Goal: Task Accomplishment & Management: Manage account settings

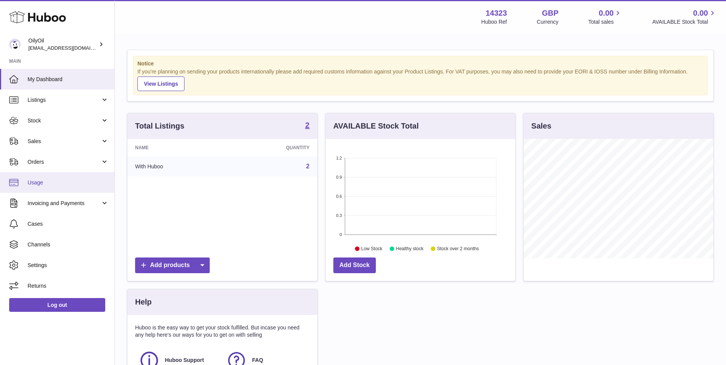
scroll to position [119, 189]
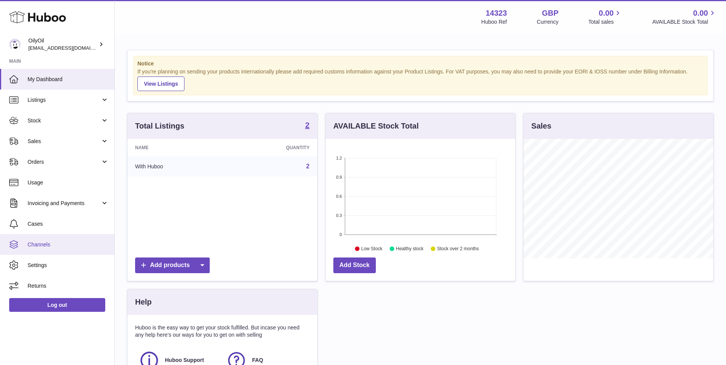
click at [69, 236] on link "Channels" at bounding box center [57, 244] width 114 height 21
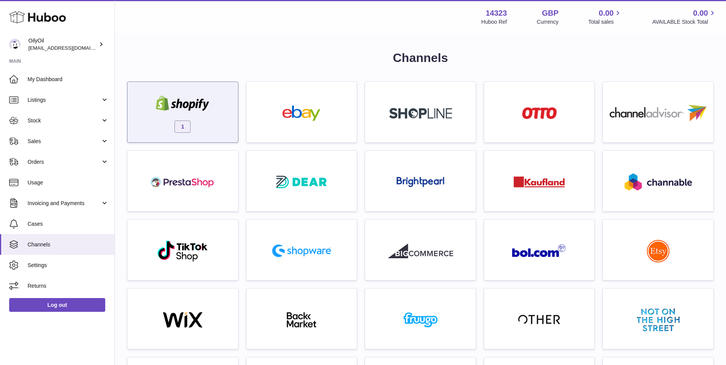
click at [225, 117] on div "1" at bounding box center [182, 114] width 103 height 49
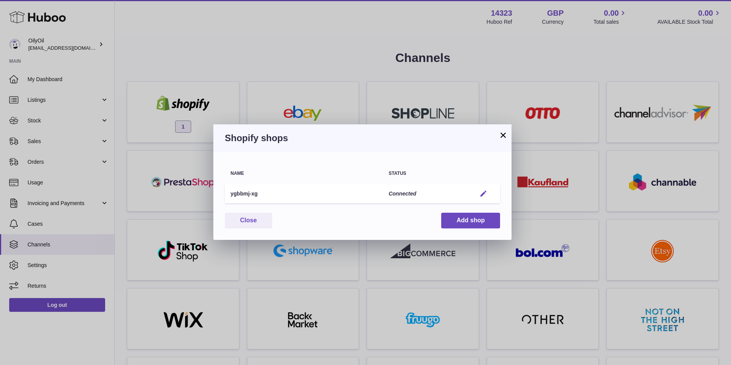
click at [483, 194] on em "button" at bounding box center [484, 194] width 8 height 8
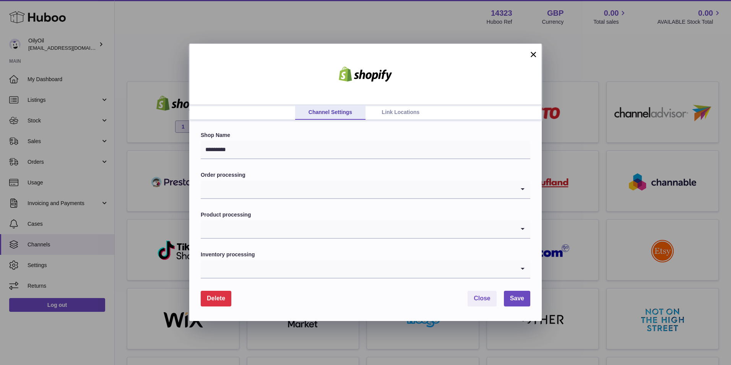
click at [415, 111] on link "Link Locations" at bounding box center [401, 112] width 70 height 15
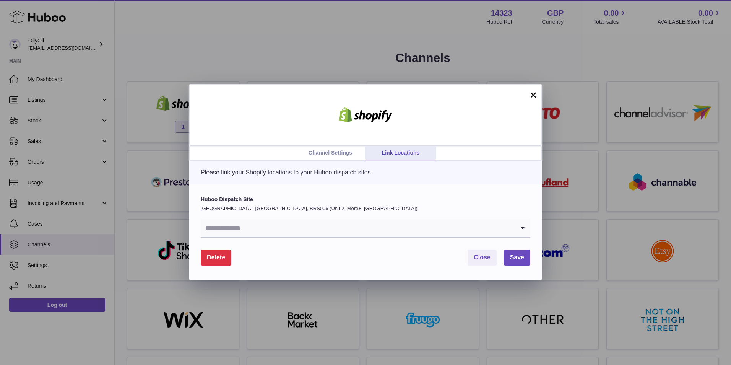
click at [335, 152] on link "Channel Settings" at bounding box center [330, 153] width 70 height 15
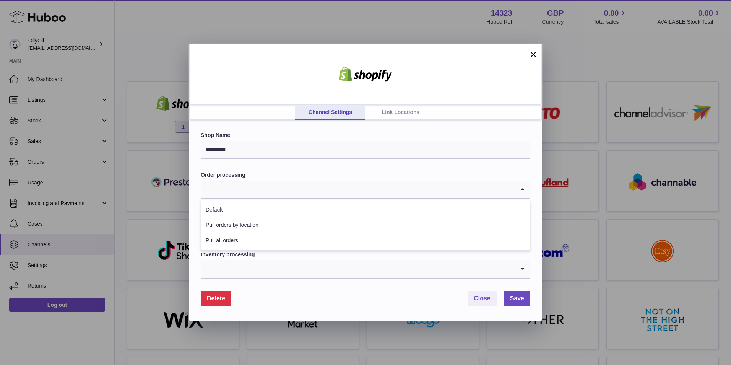
click at [312, 182] on input "Search for option" at bounding box center [358, 190] width 314 height 18
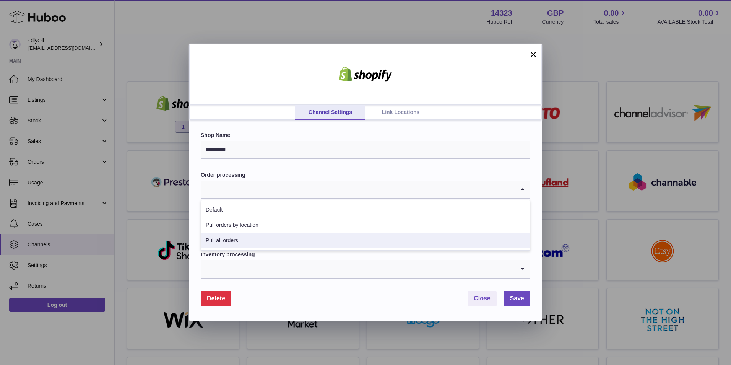
click at [303, 242] on li "Pull all orders" at bounding box center [365, 240] width 329 height 15
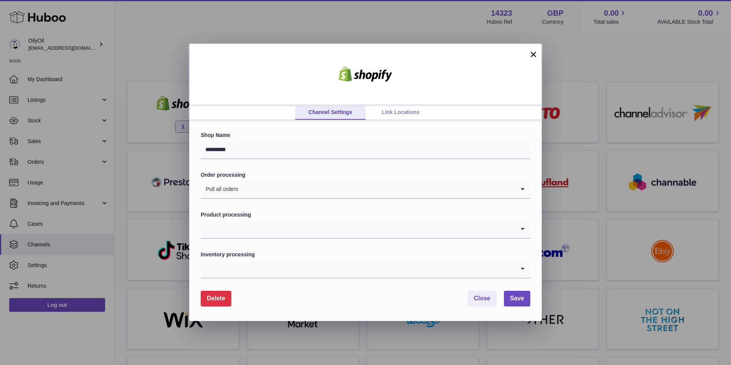
click at [306, 219] on div "Product processing Loading..." at bounding box center [366, 225] width 330 height 28
click at [306, 228] on input "Search for option" at bounding box center [358, 229] width 314 height 18
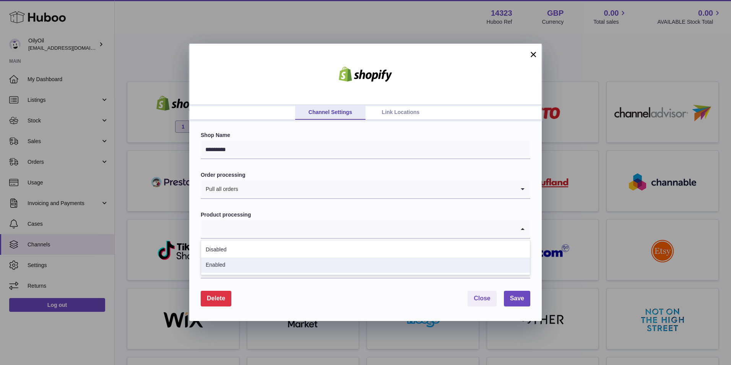
click at [300, 264] on li "Enabled" at bounding box center [365, 264] width 329 height 15
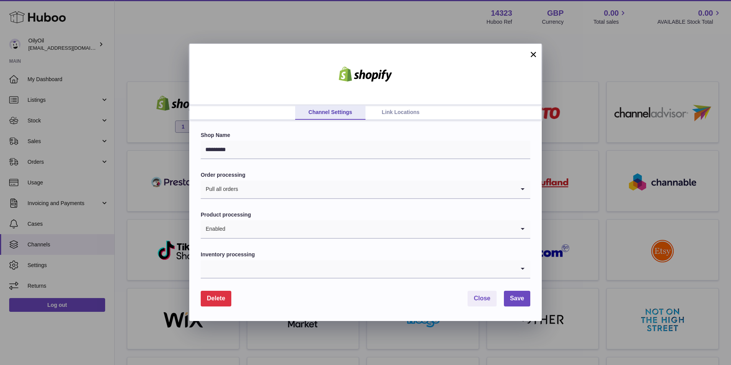
click at [286, 277] on input "Search for option" at bounding box center [358, 269] width 314 height 18
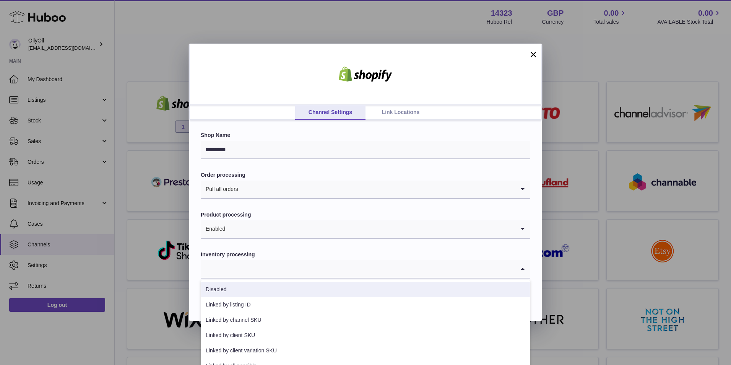
scroll to position [11, 0]
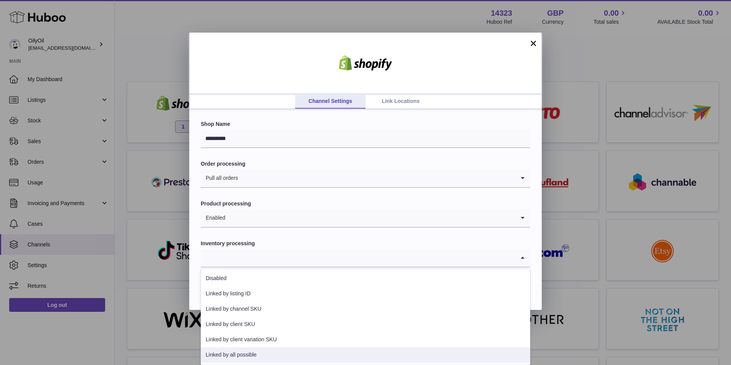
click at [280, 353] on li "Linked by all possible" at bounding box center [365, 354] width 329 height 15
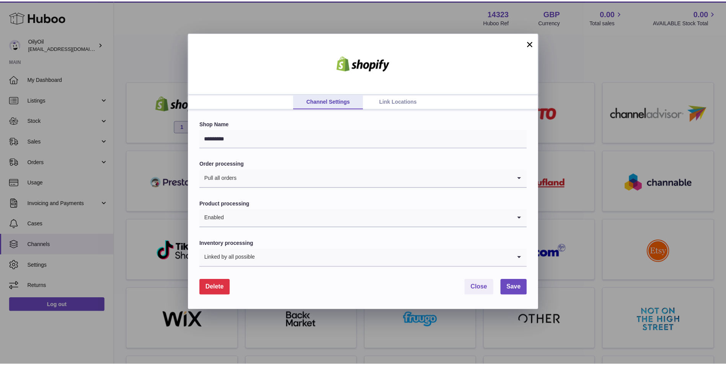
scroll to position [0, 0]
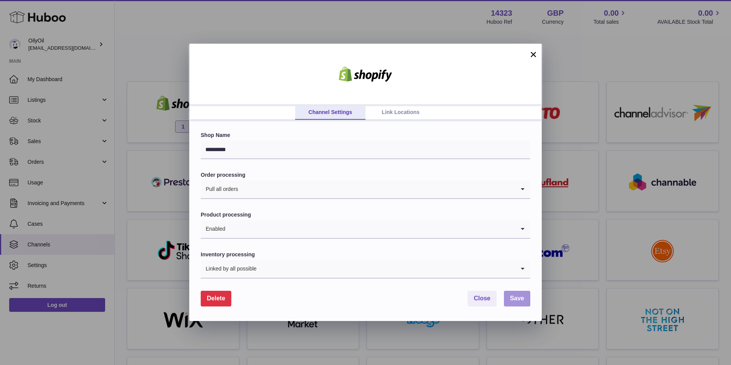
click at [513, 299] on span "Save" at bounding box center [517, 298] width 14 height 7
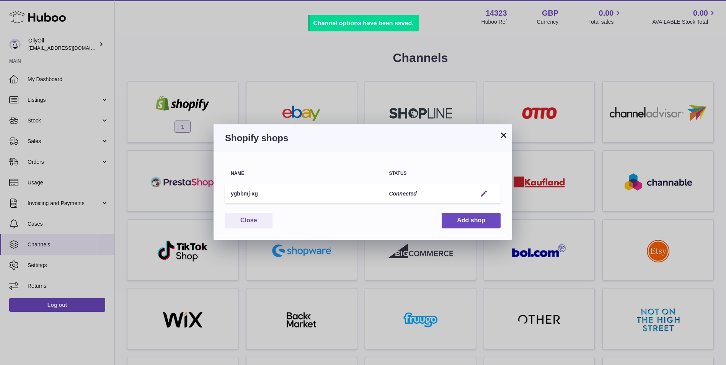
click at [483, 193] on em "button" at bounding box center [484, 194] width 8 height 8
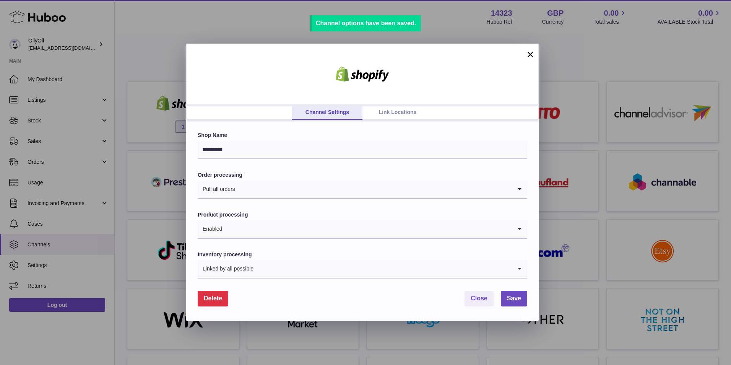
click at [398, 114] on link "Link Locations" at bounding box center [398, 112] width 70 height 15
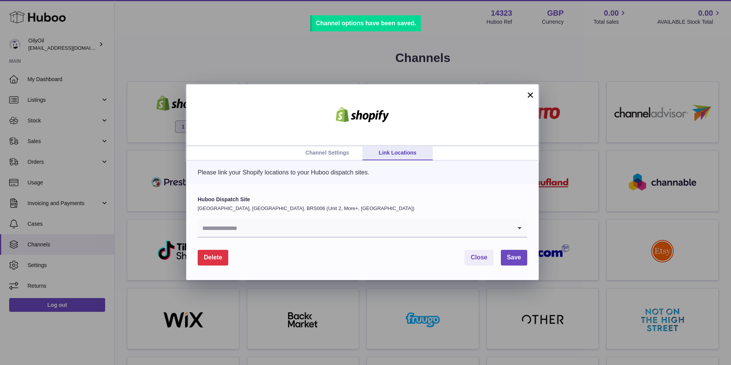
click at [374, 223] on input "Search for option" at bounding box center [355, 228] width 314 height 18
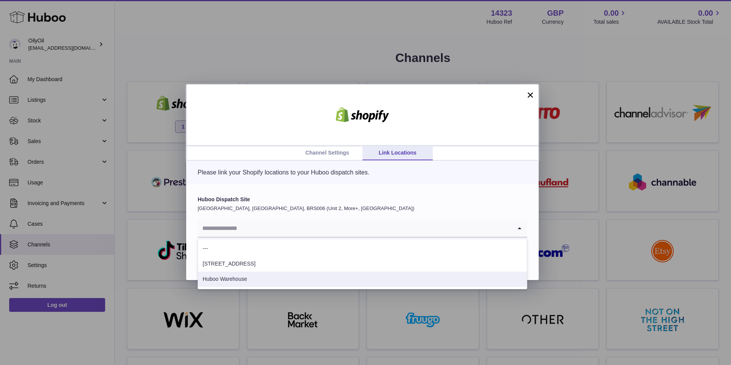
click at [284, 286] on li "Huboo Warehouse" at bounding box center [362, 279] width 329 height 15
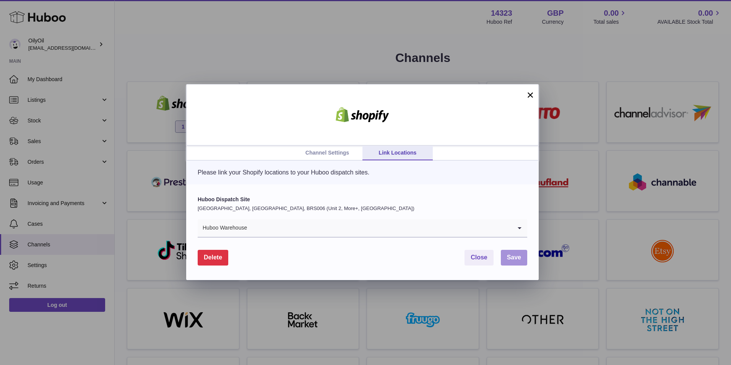
click at [505, 255] on button "Save" at bounding box center [514, 258] width 26 height 16
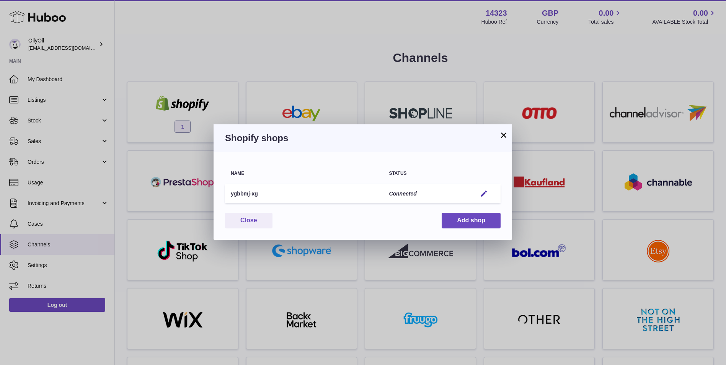
click at [506, 138] on button "×" at bounding box center [503, 134] width 9 height 9
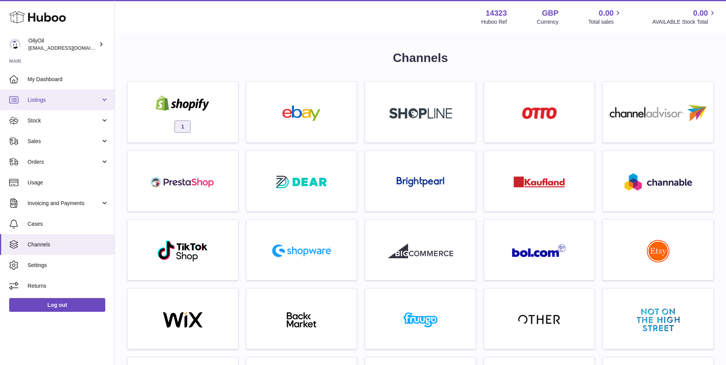
click at [44, 104] on link "Listings" at bounding box center [57, 100] width 114 height 21
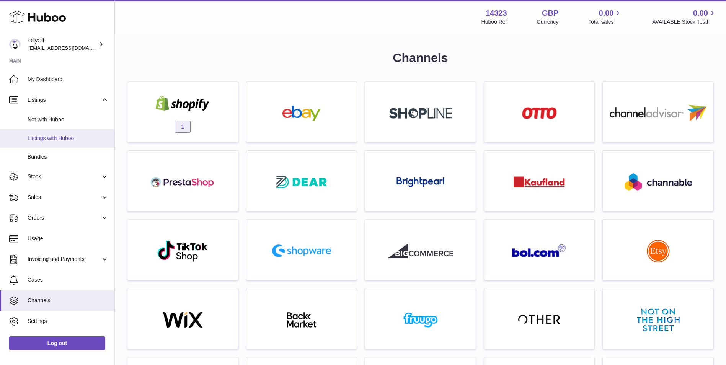
click at [52, 136] on span "Listings with Huboo" at bounding box center [68, 138] width 81 height 7
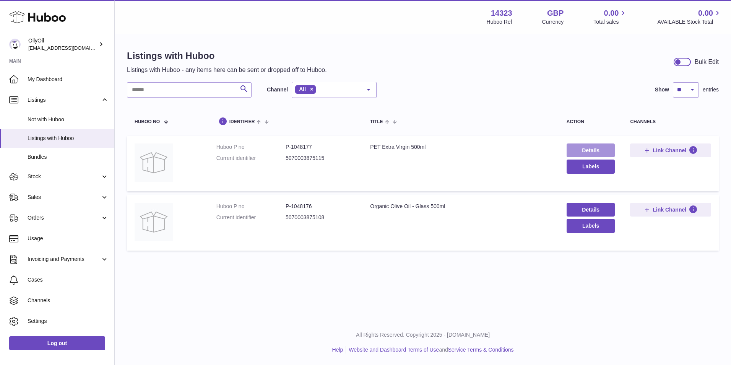
click at [582, 150] on link "Details" at bounding box center [591, 150] width 49 height 14
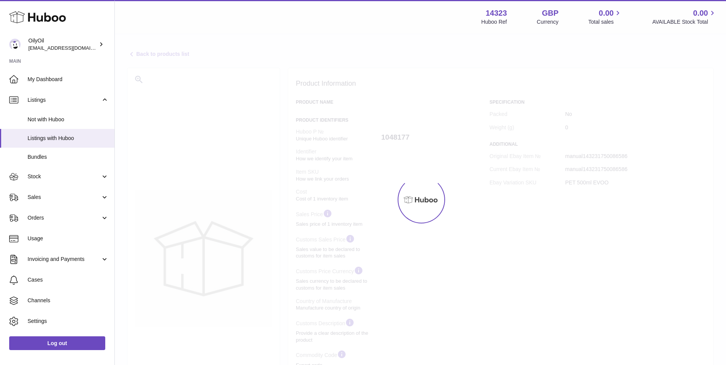
select select "**"
select select "****"
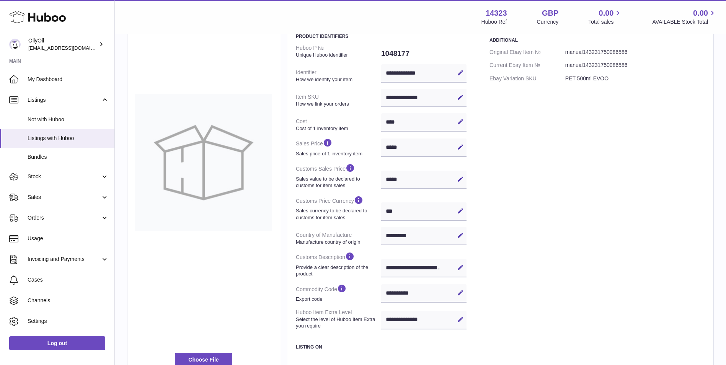
scroll to position [7, 0]
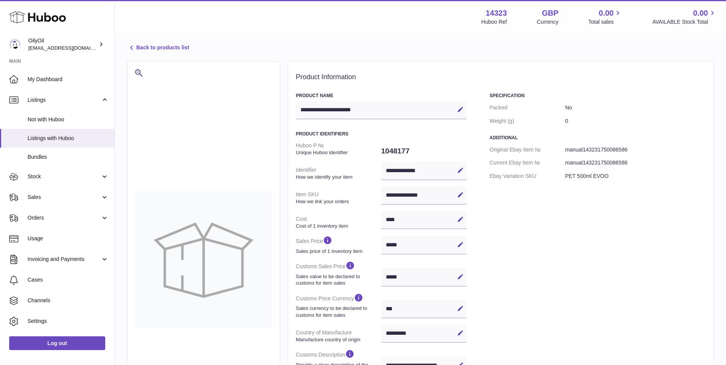
click at [141, 47] on link "Back to products list" at bounding box center [158, 47] width 62 height 9
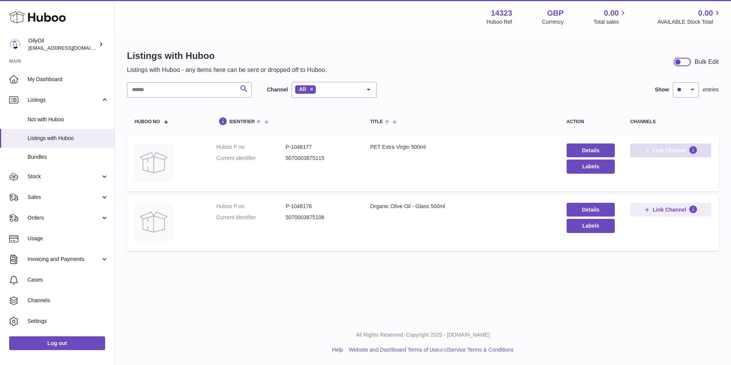
click at [674, 151] on span "Link Channel" at bounding box center [670, 150] width 34 height 7
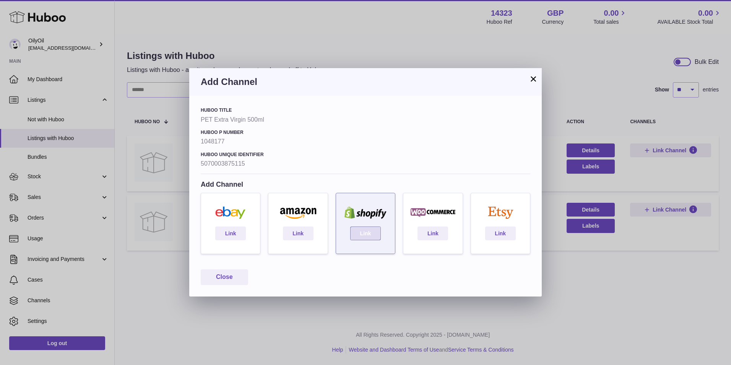
click at [366, 237] on link "Link" at bounding box center [365, 233] width 31 height 14
click at [533, 79] on button "×" at bounding box center [533, 78] width 9 height 9
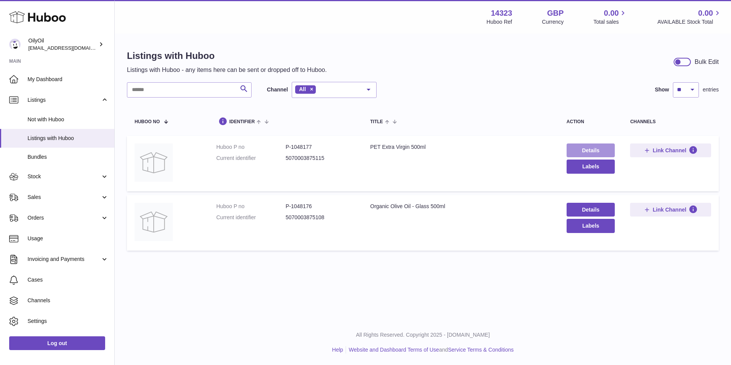
click at [594, 144] on link "Details" at bounding box center [591, 150] width 49 height 14
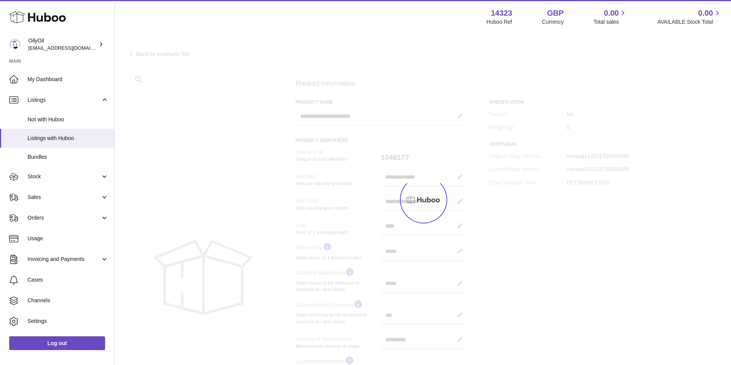
select select "**"
select select "****"
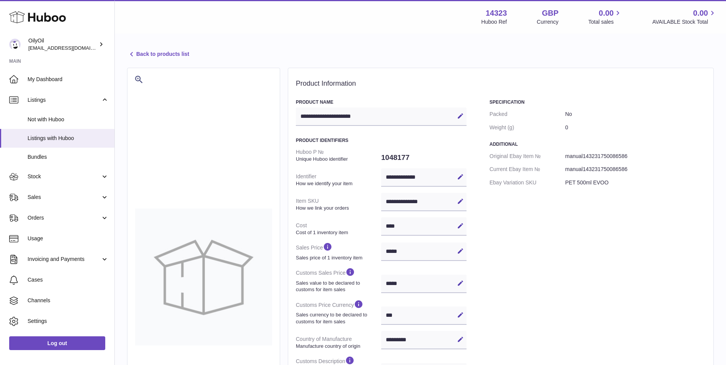
click at [153, 56] on link "Back to products list" at bounding box center [158, 54] width 62 height 9
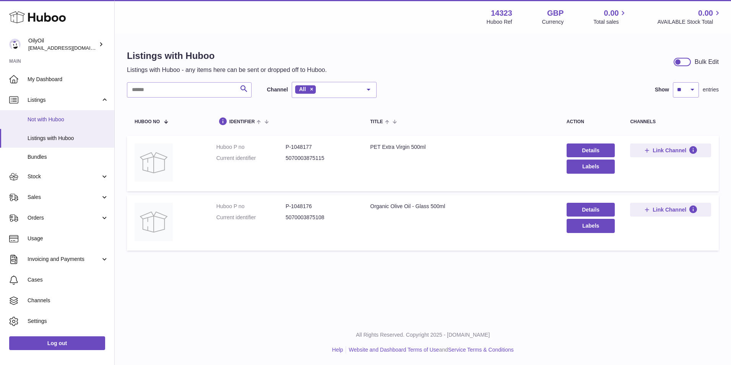
click at [62, 122] on span "Not with Huboo" at bounding box center [68, 119] width 81 height 7
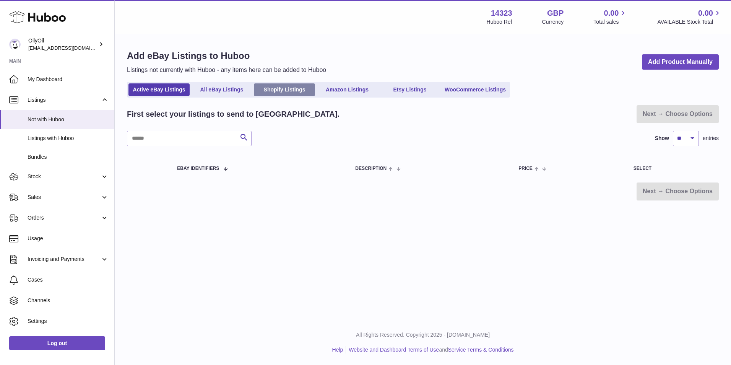
click at [280, 93] on link "Shopify Listings" at bounding box center [284, 89] width 61 height 13
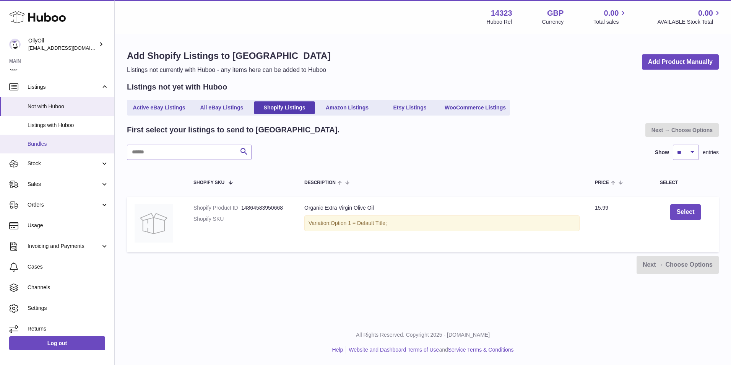
scroll to position [18, 0]
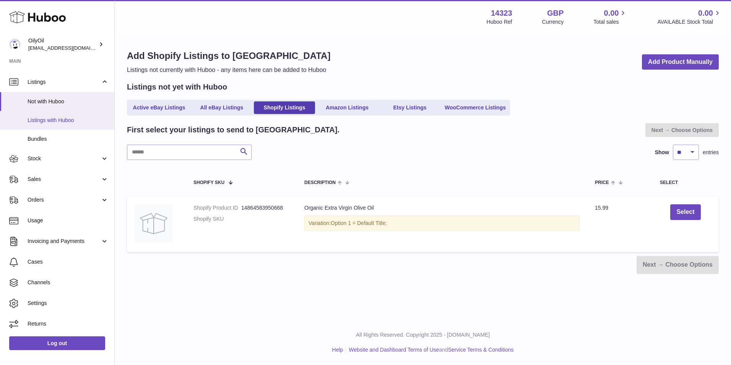
click at [69, 117] on span "Listings with Huboo" at bounding box center [68, 120] width 81 height 7
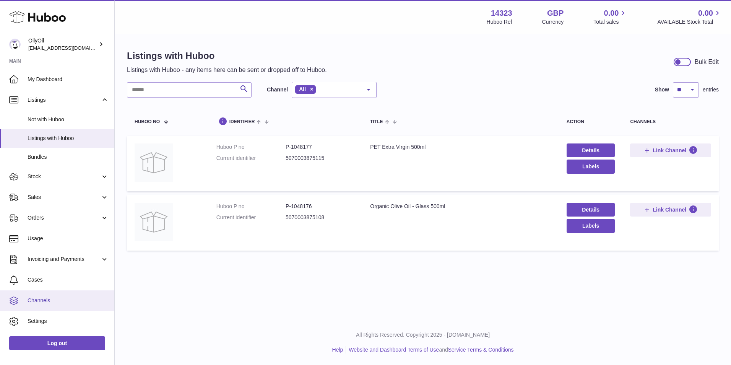
click at [89, 298] on span "Channels" at bounding box center [68, 300] width 81 height 7
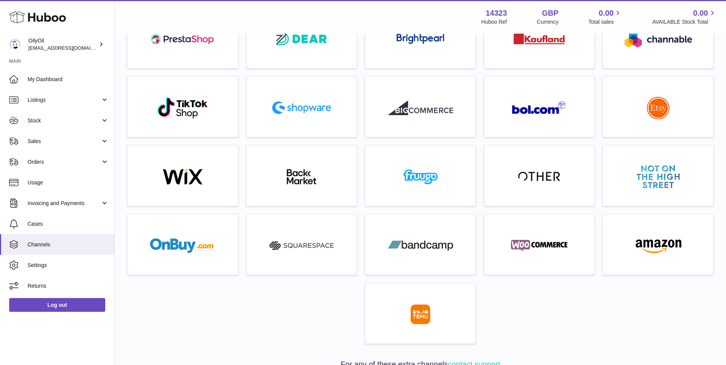
scroll to position [127, 0]
